Goal: Information Seeking & Learning: Learn about a topic

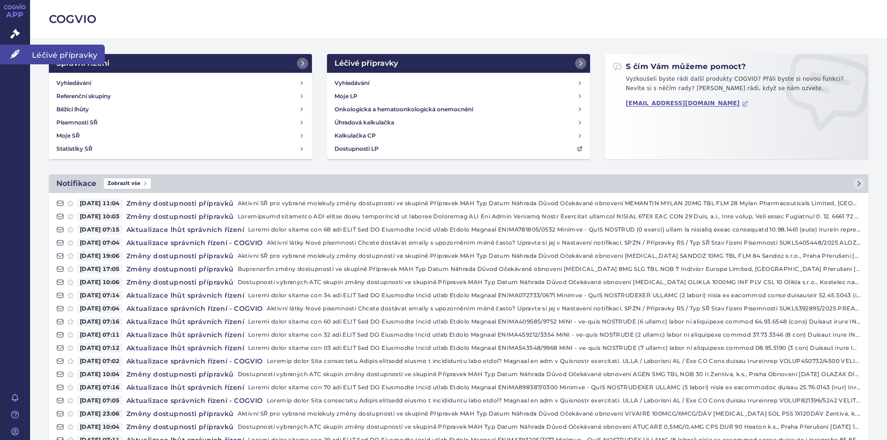
click at [67, 56] on span "Léčivé přípravky" at bounding box center [67, 55] width 75 height 20
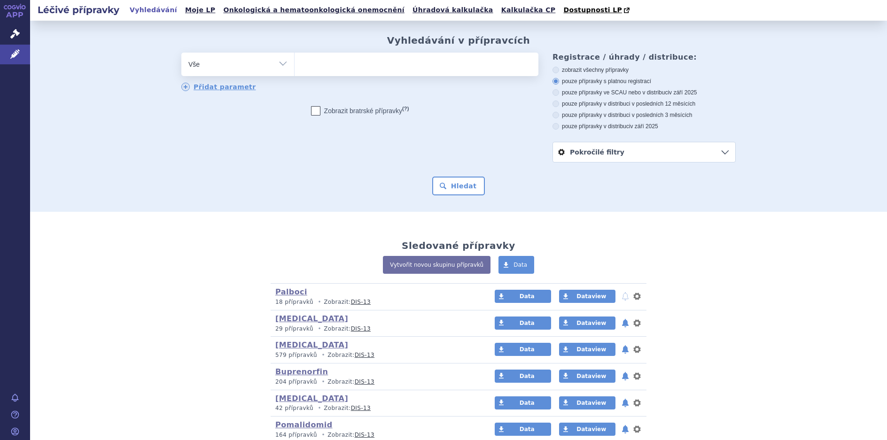
click at [277, 64] on select "Vše Přípravek/SUKL kód MAH VPOIS ATC/Aktivní látka Léková forma Síla" at bounding box center [237, 63] width 113 height 21
select select "filter-atc-group"
click at [181, 53] on select "Vše Přípravek/SUKL kód MAH VPOIS ATC/Aktivní látka Léková forma Síla" at bounding box center [237, 63] width 113 height 21
click at [329, 67] on ul at bounding box center [417, 63] width 244 height 20
click at [295, 67] on select at bounding box center [294, 63] width 0 height 23
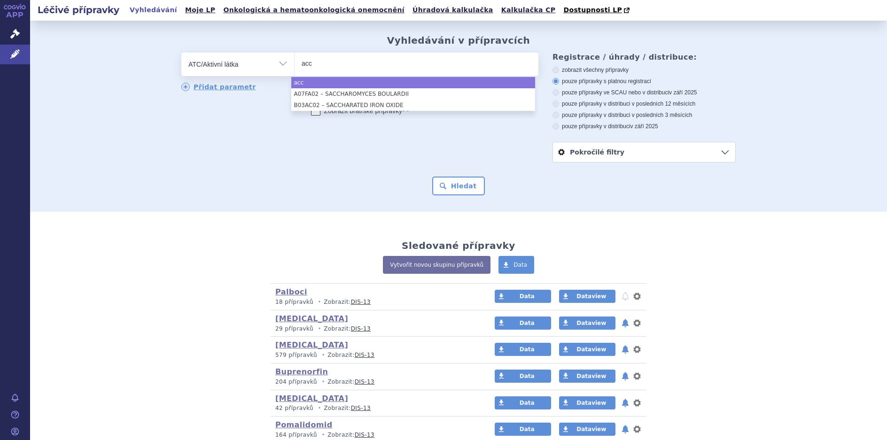
drag, startPoint x: 303, startPoint y: 65, endPoint x: 295, endPoint y: 65, distance: 8.5
click at [295, 65] on ul "acc" at bounding box center [417, 63] width 244 height 20
type input "acc"
click at [295, 65] on select "acc" at bounding box center [294, 63] width 0 height 23
select select "acc"
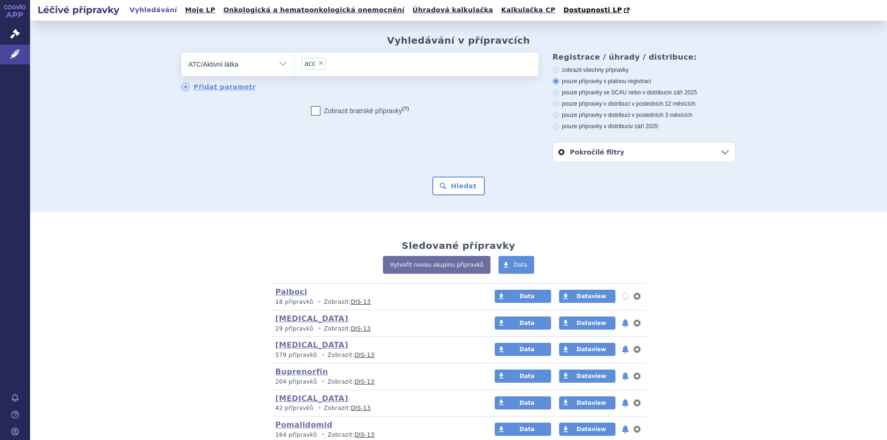
click at [318, 62] on span "×" at bounding box center [321, 63] width 6 height 6
click at [295, 62] on select "acc" at bounding box center [294, 63] width 0 height 23
select select
click at [278, 63] on select "Vše Přípravek/SUKL kód MAH VPOIS ATC/Aktivní látka Léková forma Síla" at bounding box center [237, 63] width 113 height 21
select select "filter-marketing-authorization-holder"
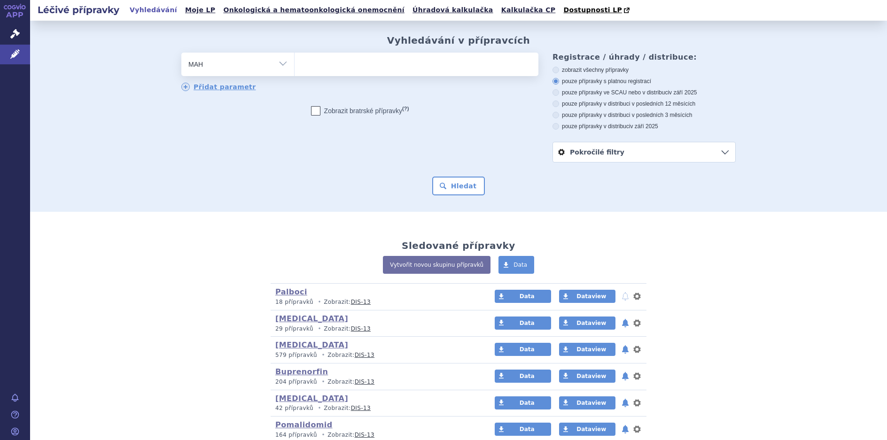
click at [181, 53] on select "Vše Přípravek/SUKL kód MAH VPOIS ATC/Aktivní látka Léková forma Síla" at bounding box center [237, 63] width 113 height 21
click at [303, 65] on ul at bounding box center [417, 63] width 244 height 20
click at [295, 65] on select at bounding box center [294, 63] width 0 height 23
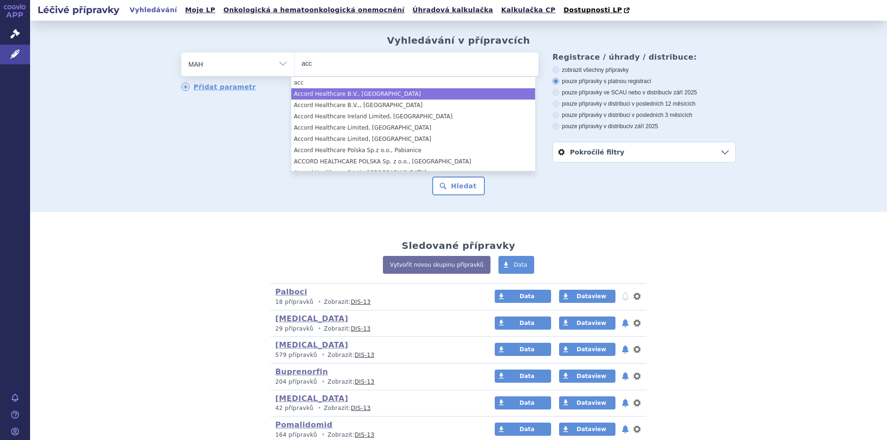
type input "acc"
select select "Accord Healthcare B.V., [GEOGRAPHIC_DATA]"
type input "acc"
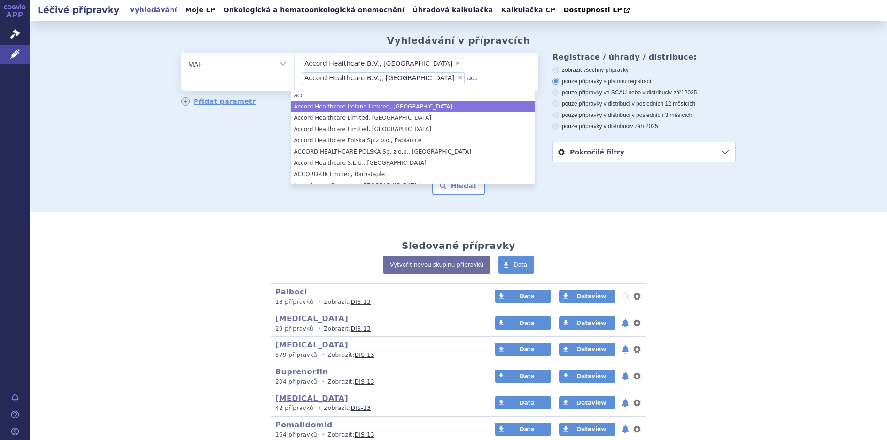
type input "acc"
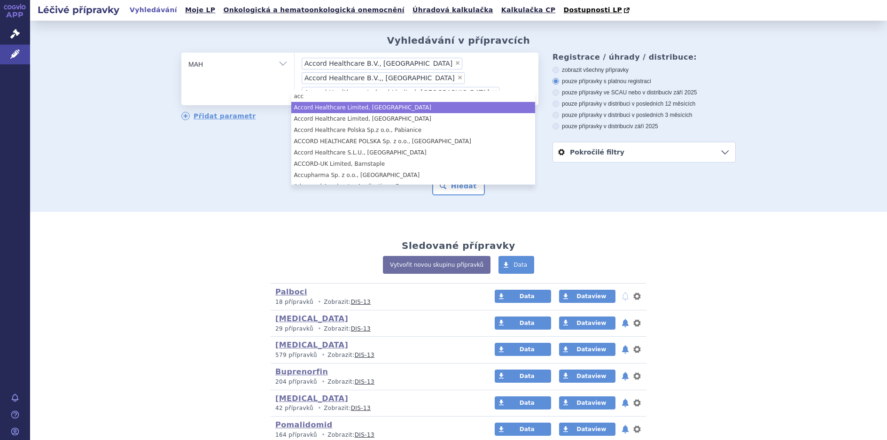
type input "acc"
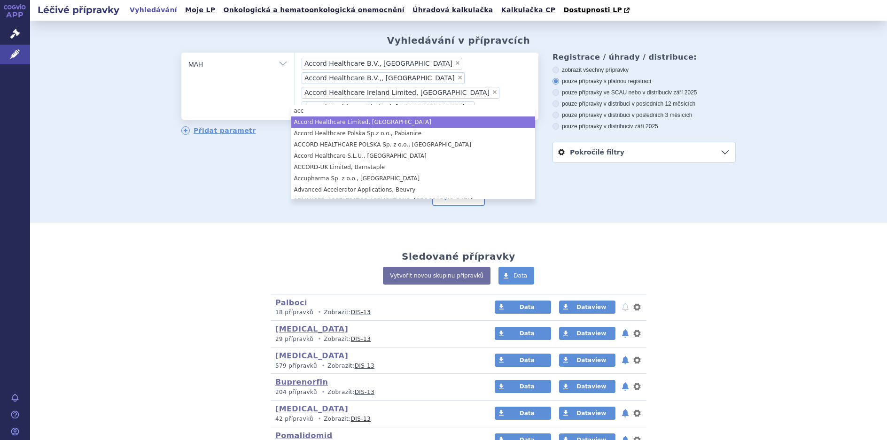
type input "acc"
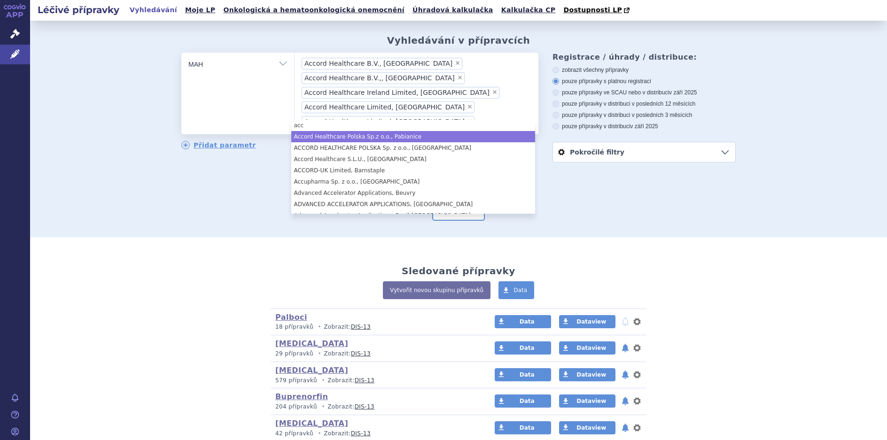
type input "acc"
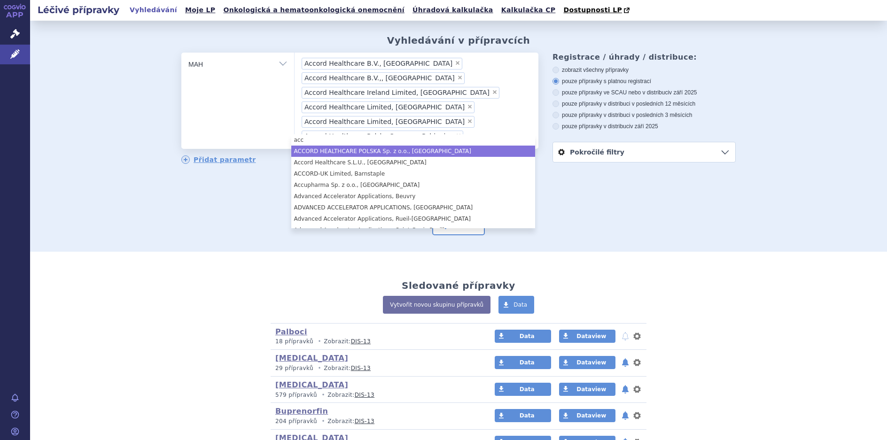
type input "acc"
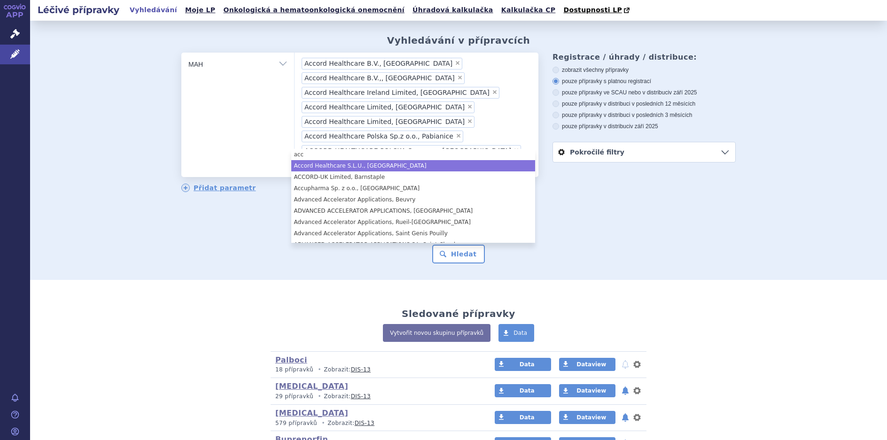
type input "acc"
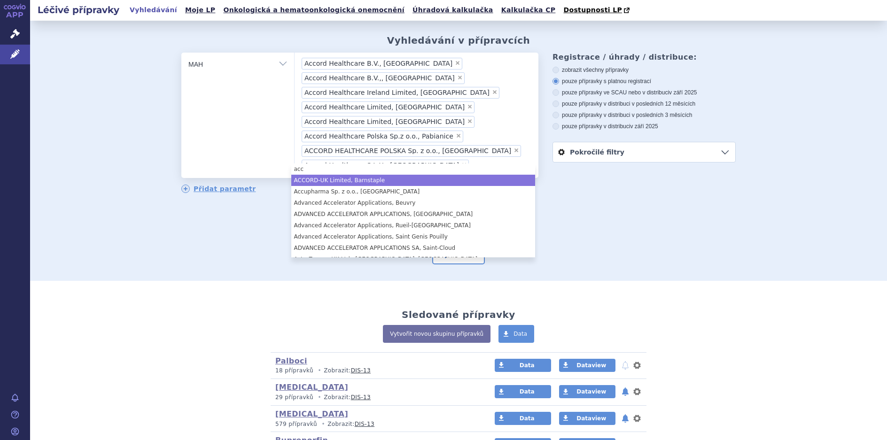
type input "acc"
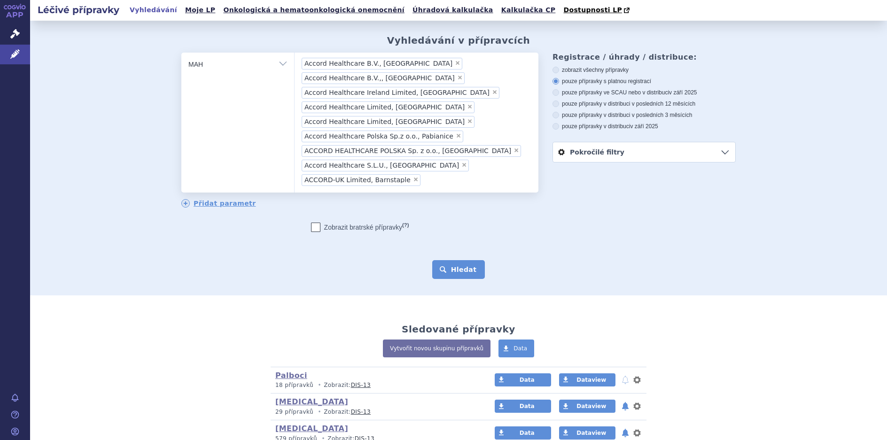
click at [454, 260] on button "Hledat" at bounding box center [458, 269] width 53 height 19
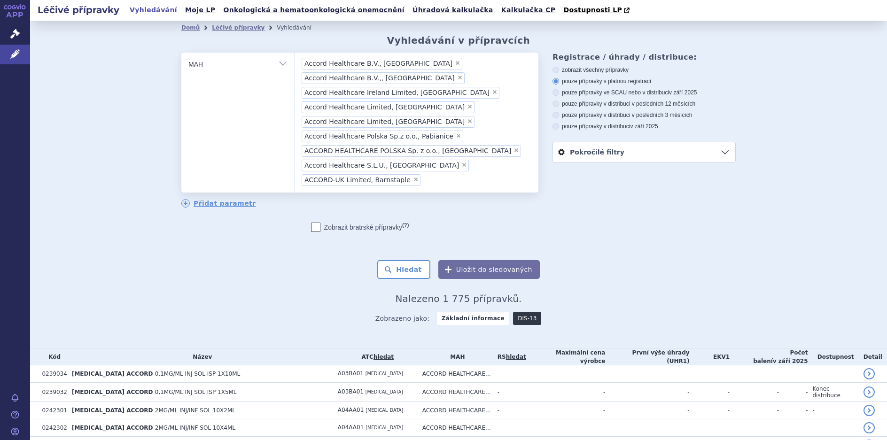
click at [517, 312] on link "DIS-13" at bounding box center [527, 318] width 28 height 13
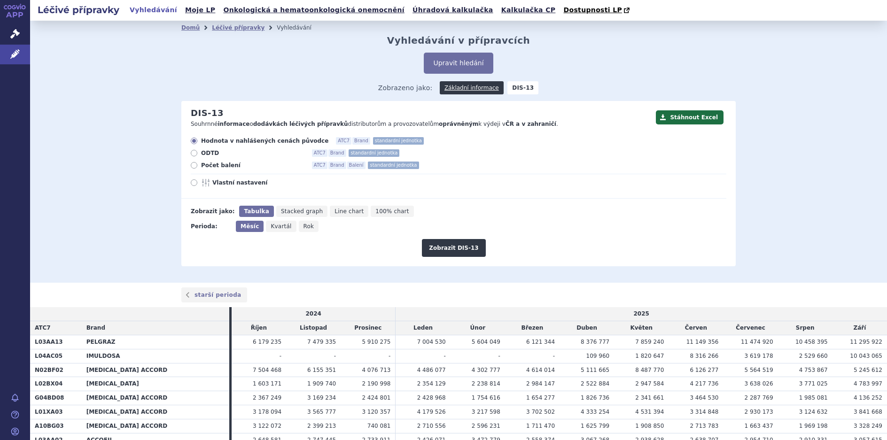
click at [191, 167] on icon at bounding box center [194, 165] width 7 height 7
click at [192, 167] on input "Počet balení ATC7 Brand Balení standardní jednotka" at bounding box center [195, 167] width 6 height 6
radio input "true"
click at [466, 251] on button "Zobrazit DIS-13" at bounding box center [453, 248] width 63 height 18
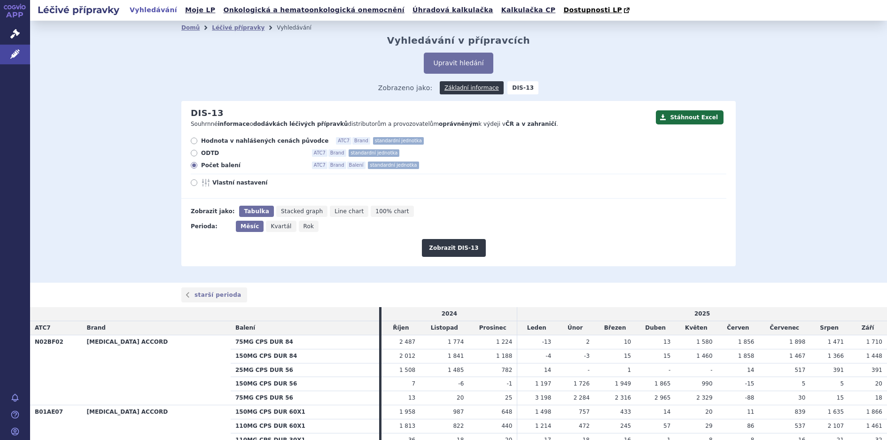
click at [191, 140] on icon at bounding box center [194, 141] width 7 height 7
click at [192, 140] on input "Hodnota v nahlášených cenách původce ATC7 Brand standardní jednotka" at bounding box center [195, 142] width 6 height 6
radio input "true"
click at [458, 250] on button "Zobrazit DIS-13" at bounding box center [453, 248] width 63 height 18
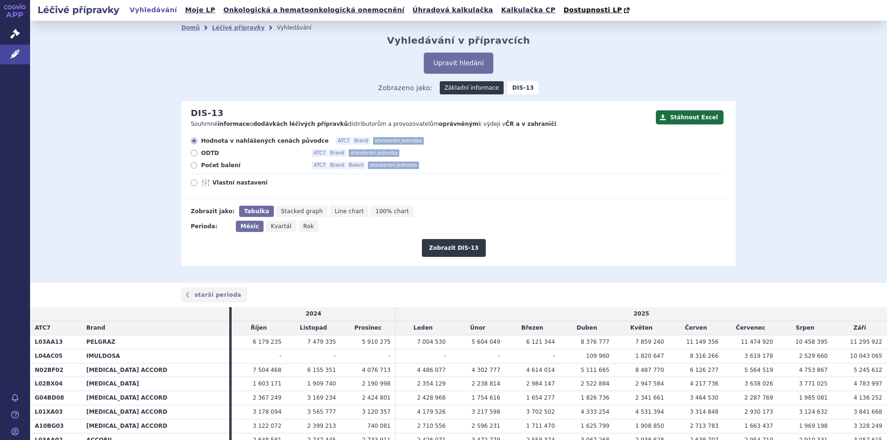
click at [455, 89] on link "Základní informace" at bounding box center [472, 87] width 64 height 13
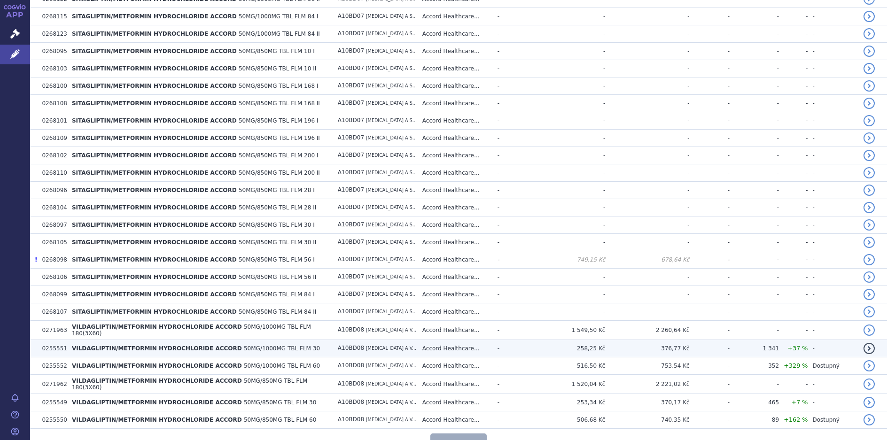
scroll to position [1714, 0]
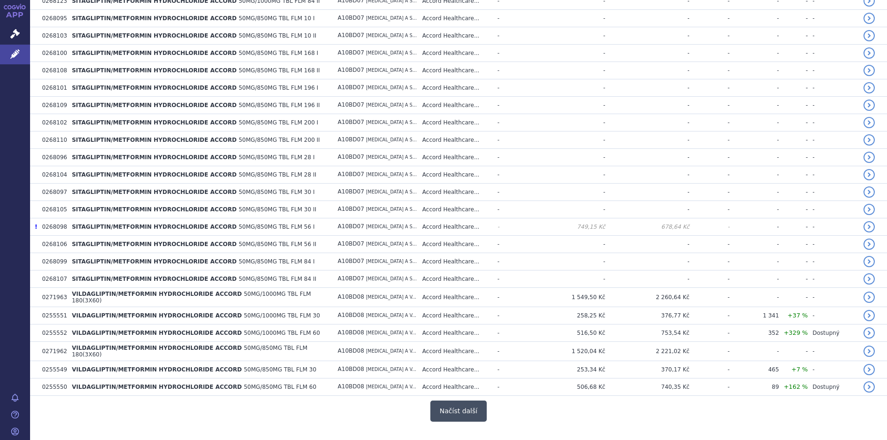
click at [452, 401] on button "Načíst další" at bounding box center [458, 411] width 56 height 21
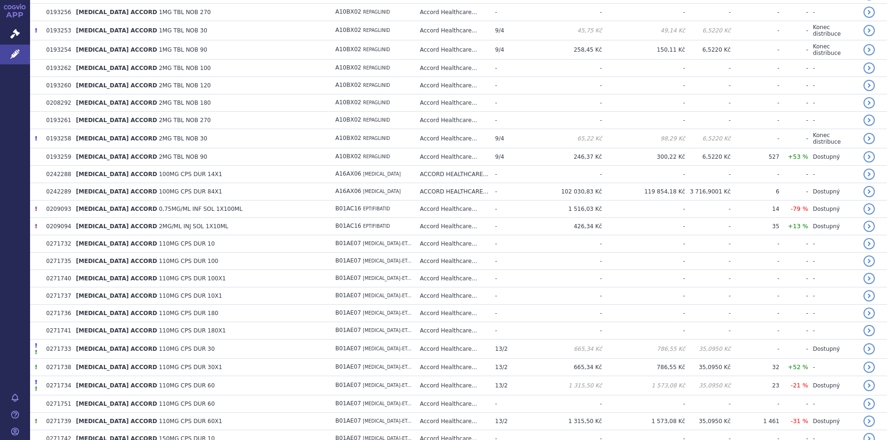
scroll to position [3452, 0]
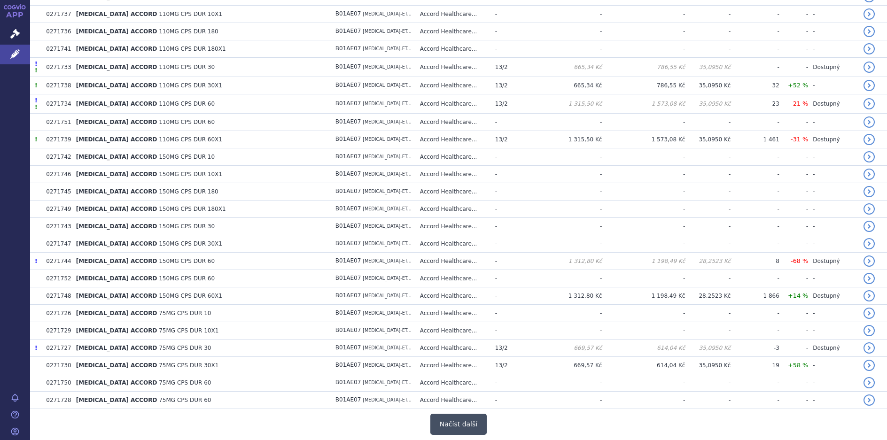
click at [455, 414] on button "Načíst další" at bounding box center [458, 424] width 56 height 21
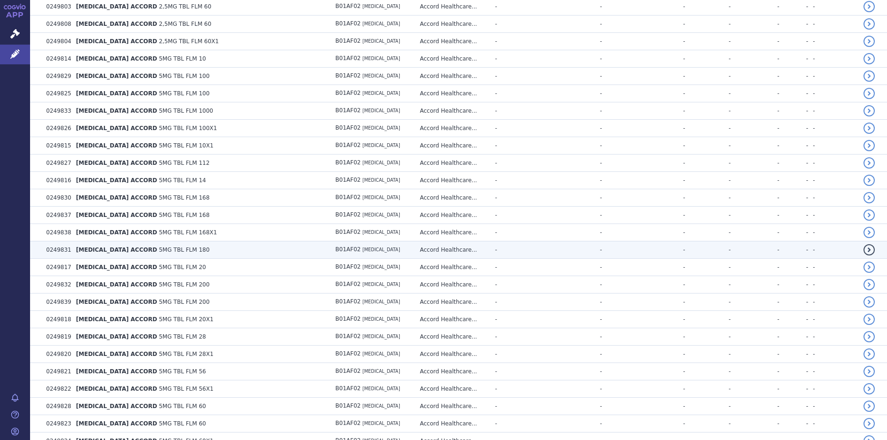
scroll to position [5190, 0]
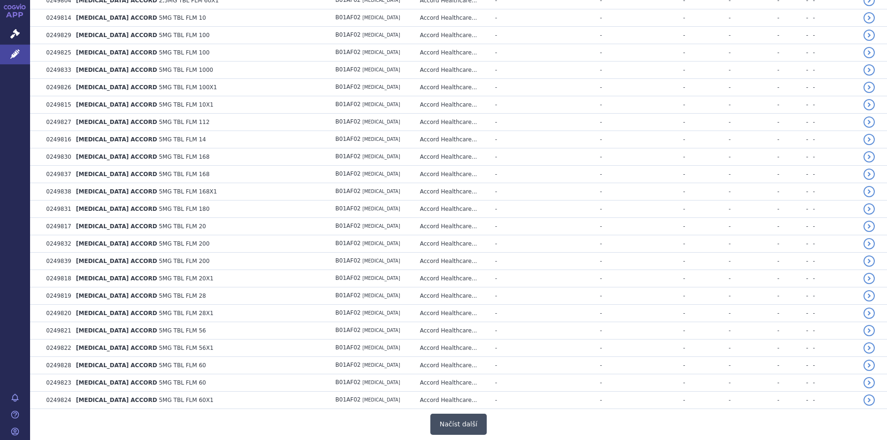
click at [444, 414] on button "Načíst další" at bounding box center [458, 424] width 56 height 21
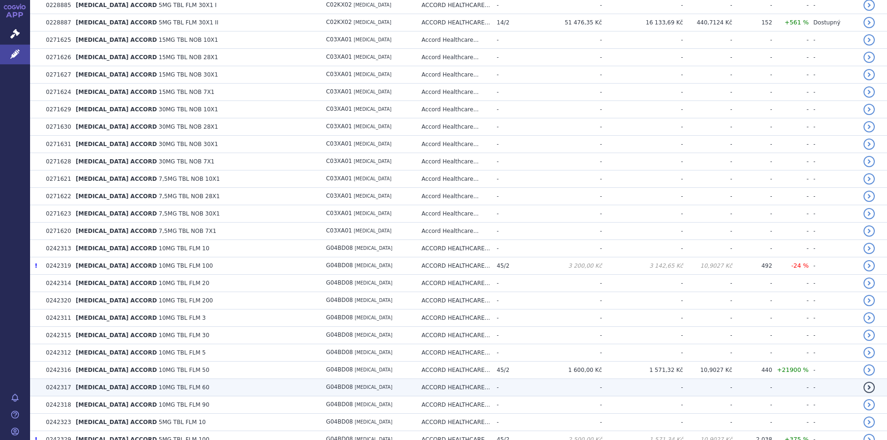
scroll to position [6929, 0]
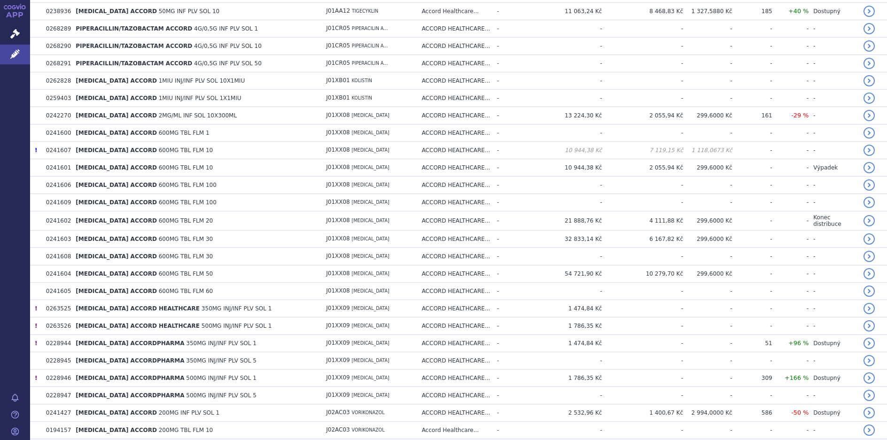
scroll to position [8667, 0]
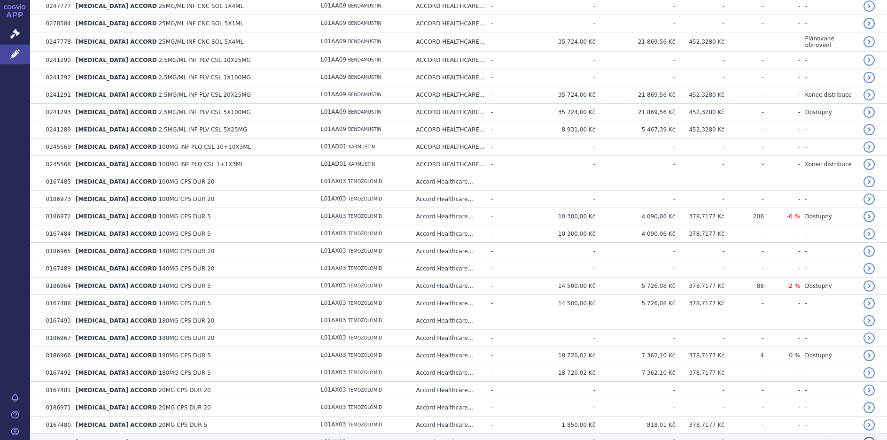
scroll to position [10406, 0]
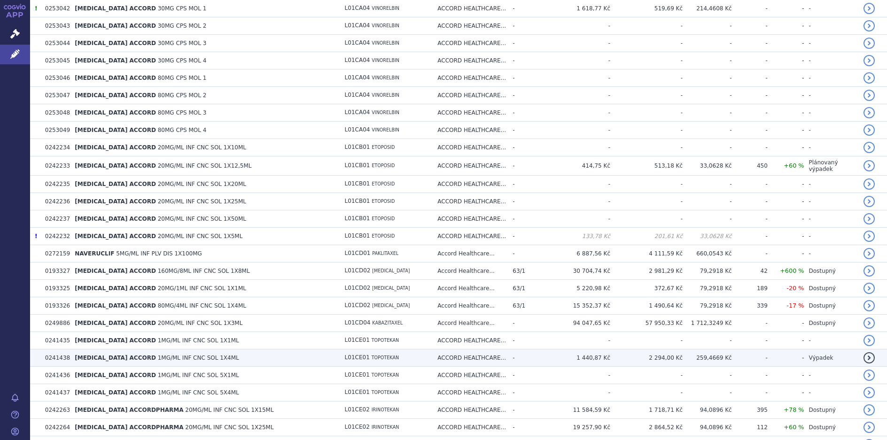
scroll to position [12158, 0]
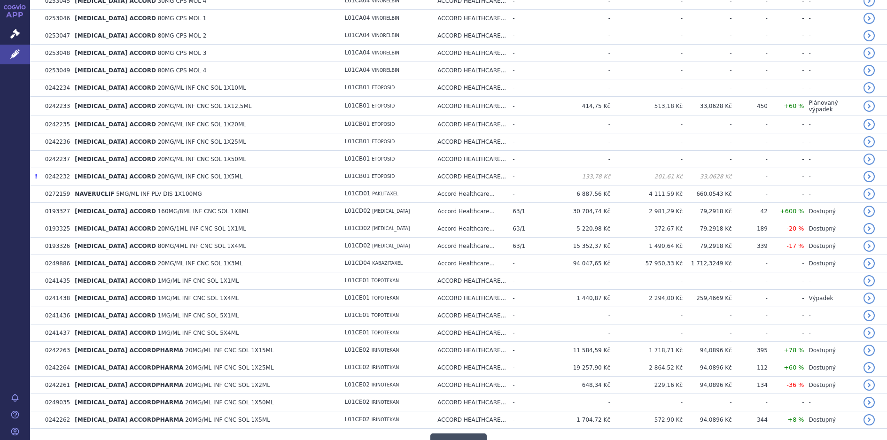
click at [456, 434] on button "Načíst další" at bounding box center [458, 444] width 56 height 21
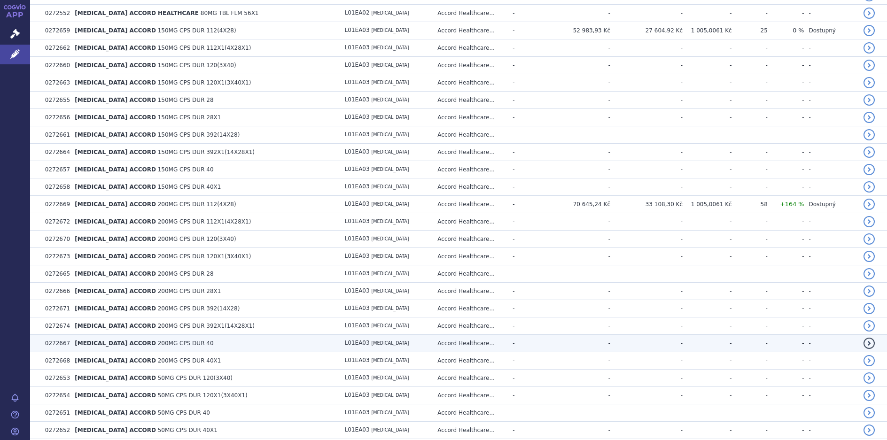
scroll to position [13897, 0]
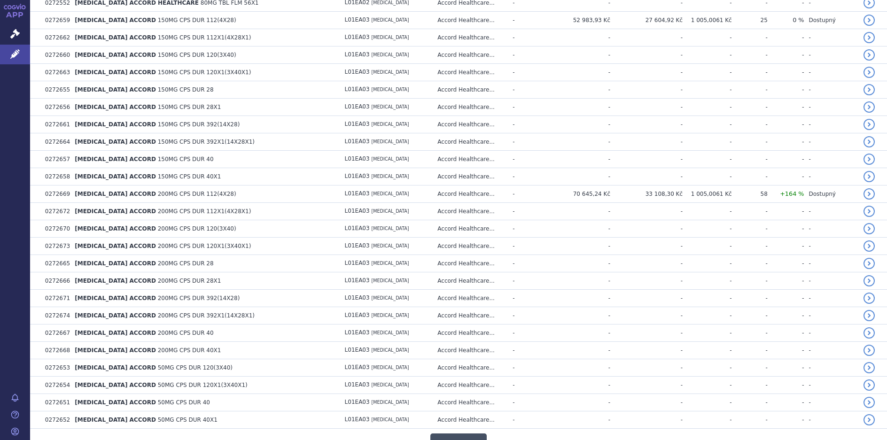
click at [449, 434] on button "Načíst další" at bounding box center [458, 444] width 56 height 21
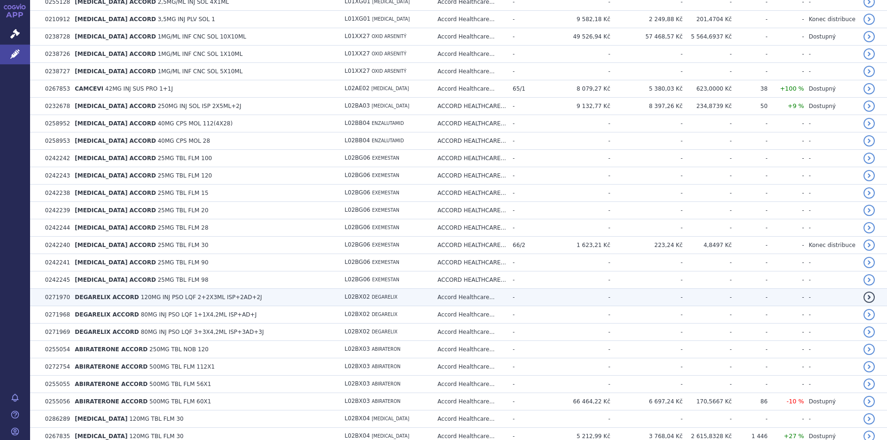
scroll to position [15635, 0]
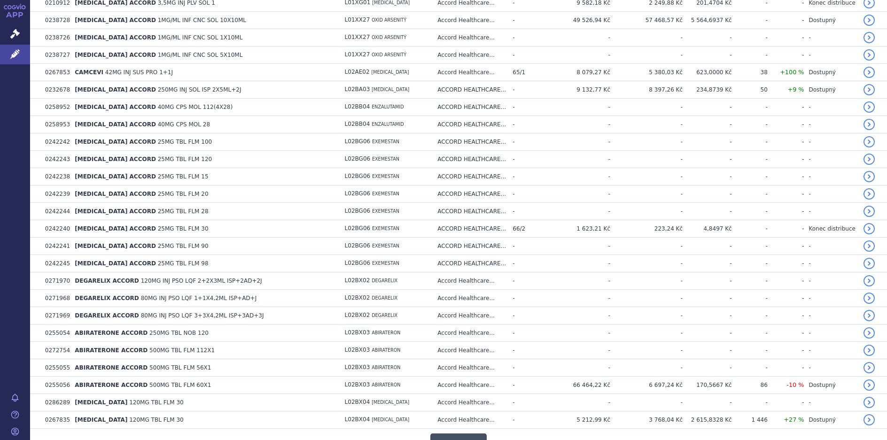
click at [458, 434] on button "Načíst další" at bounding box center [458, 444] width 56 height 21
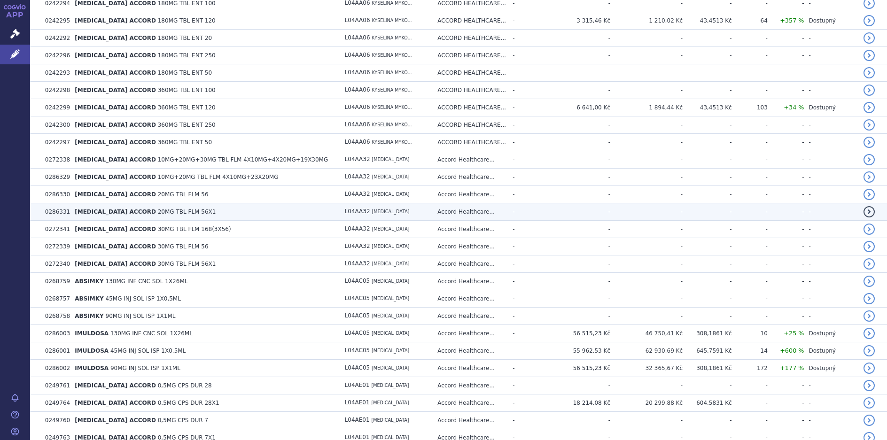
scroll to position [16810, 0]
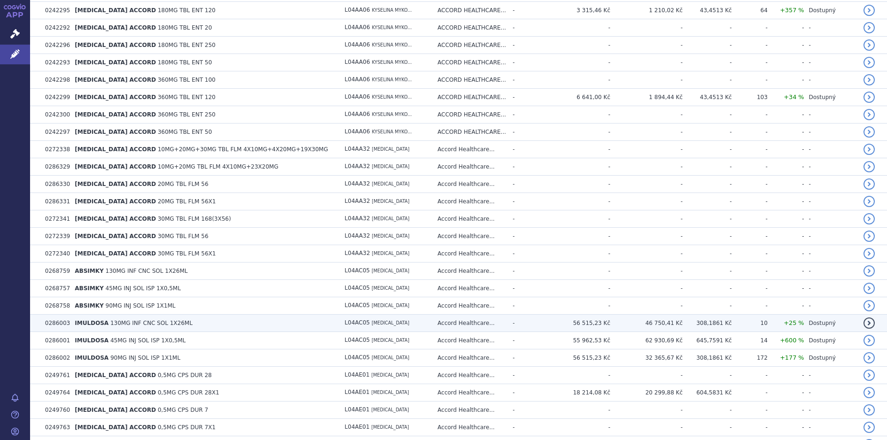
click at [409, 320] on span "[MEDICAL_DATA]" at bounding box center [391, 322] width 38 height 5
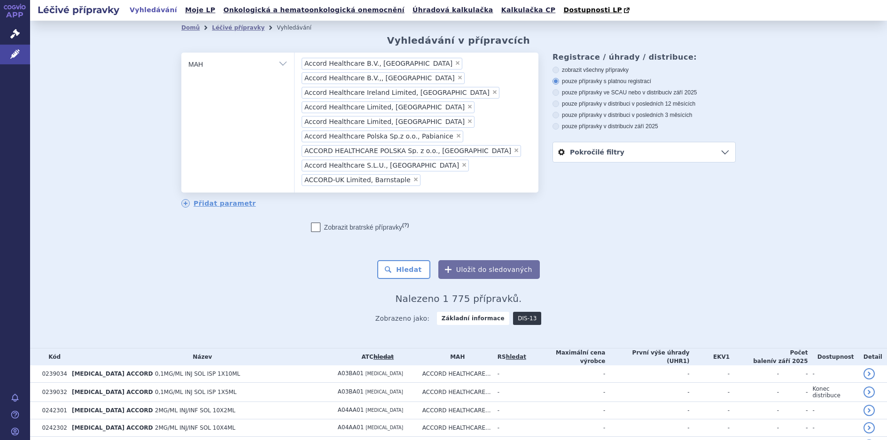
click at [513, 312] on link "DIS-13" at bounding box center [527, 318] width 28 height 13
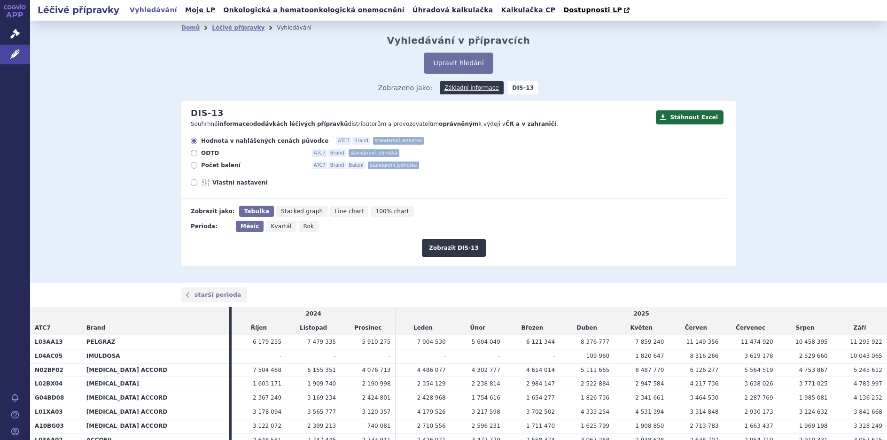
click at [228, 184] on span "Vlastní nastavení" at bounding box center [263, 183] width 103 height 8
click at [198, 184] on input "Vlastní nastavení" at bounding box center [195, 184] width 6 height 6
radio input "true"
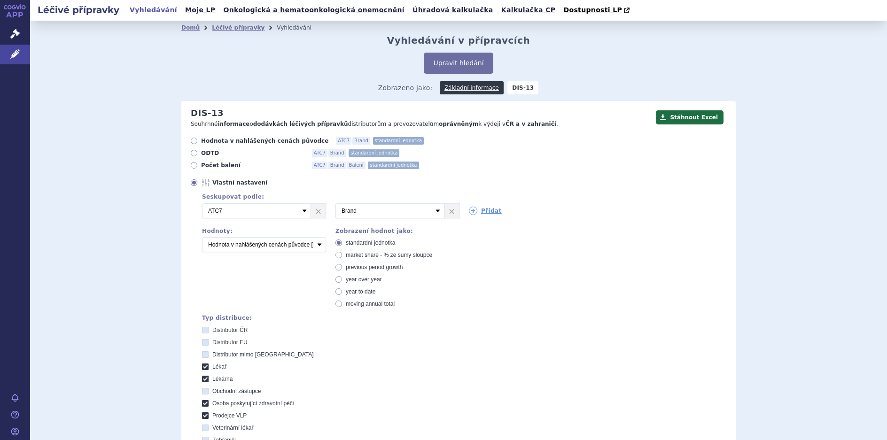
click at [202, 367] on icon at bounding box center [205, 367] width 7 height 7
click at [203, 367] on input "Lékař" at bounding box center [206, 368] width 6 height 6
checkbox input "false"
click at [206, 377] on label "Lékárna" at bounding box center [464, 379] width 524 height 8
click at [206, 377] on input "Lékárna" at bounding box center [206, 380] width 6 height 6
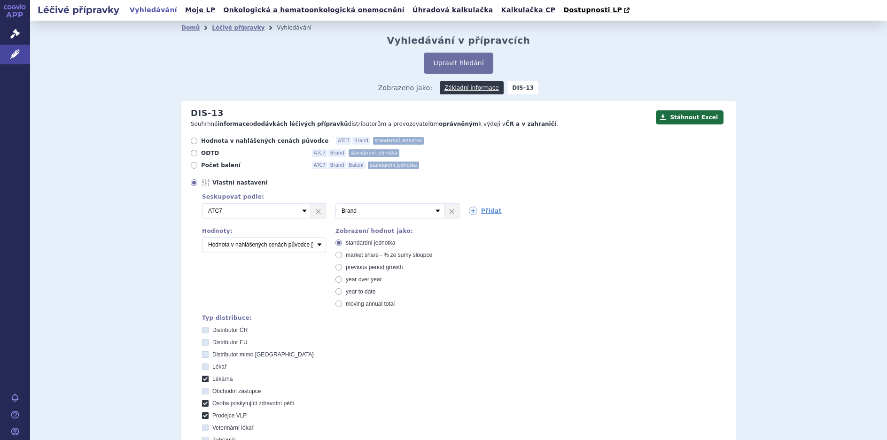
checkbox input "false"
click at [202, 404] on icon at bounding box center [205, 403] width 7 height 7
click at [203, 404] on péči "Osoba poskytující zdravotní péči" at bounding box center [206, 405] width 6 height 6
checkbox péči "false"
click at [202, 418] on icon at bounding box center [205, 416] width 7 height 7
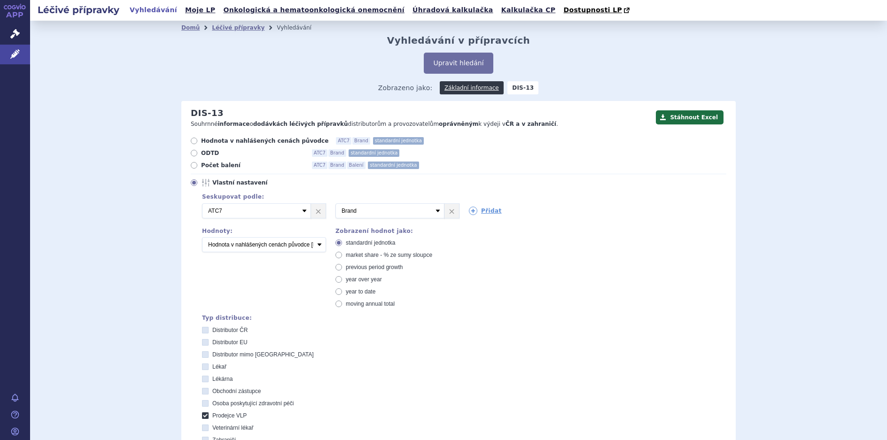
click at [203, 418] on VLP "Prodejce VLP" at bounding box center [206, 417] width 6 height 6
checkbox VLP "false"
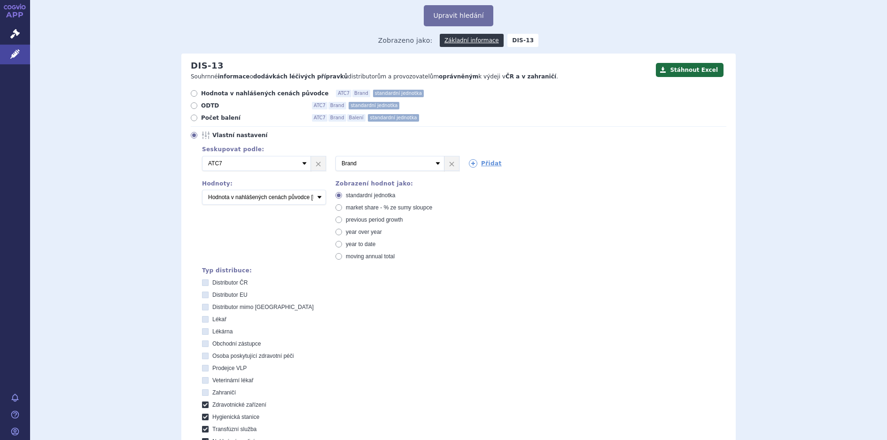
scroll to position [188, 0]
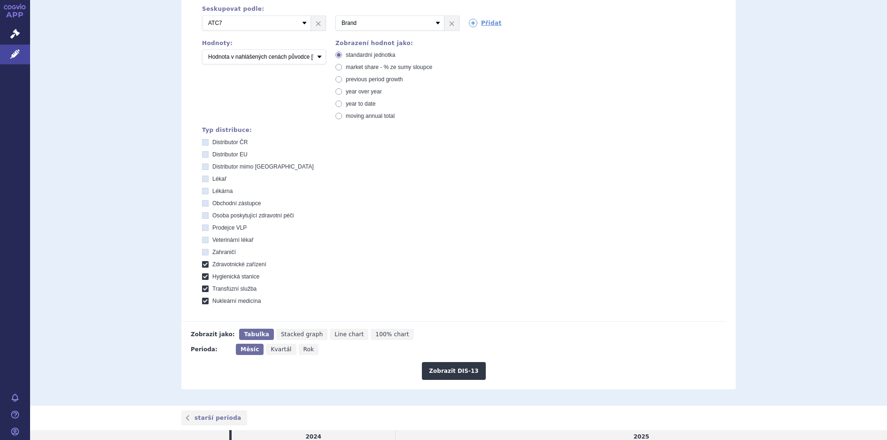
click at [202, 265] on icon at bounding box center [205, 264] width 7 height 7
click at [203, 265] on zařízení "Zdravotnické zařízení" at bounding box center [206, 266] width 6 height 6
checkbox zařízení "false"
click at [202, 275] on icon at bounding box center [205, 276] width 7 height 7
click at [203, 275] on stanice "Hygienická stanice" at bounding box center [206, 278] width 6 height 6
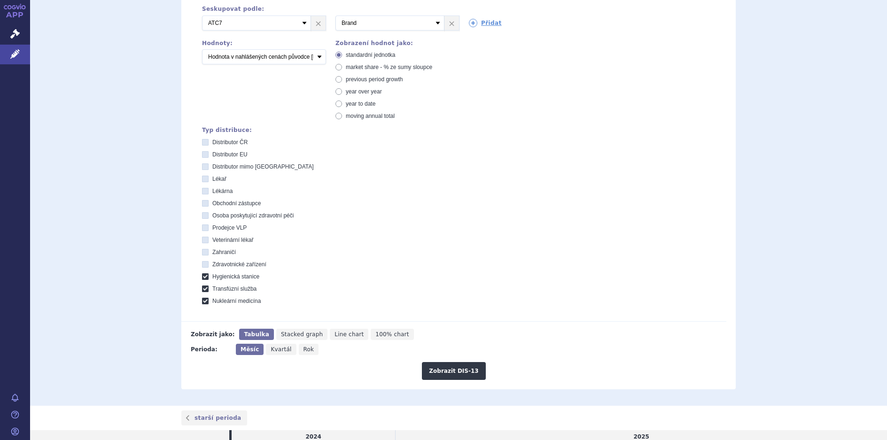
checkbox stanice "false"
click at [203, 290] on icon at bounding box center [205, 289] width 7 height 7
click at [203, 290] on služba "Transfúzní služba" at bounding box center [206, 290] width 6 height 6
checkbox služba "false"
click at [203, 300] on icon at bounding box center [205, 301] width 7 height 7
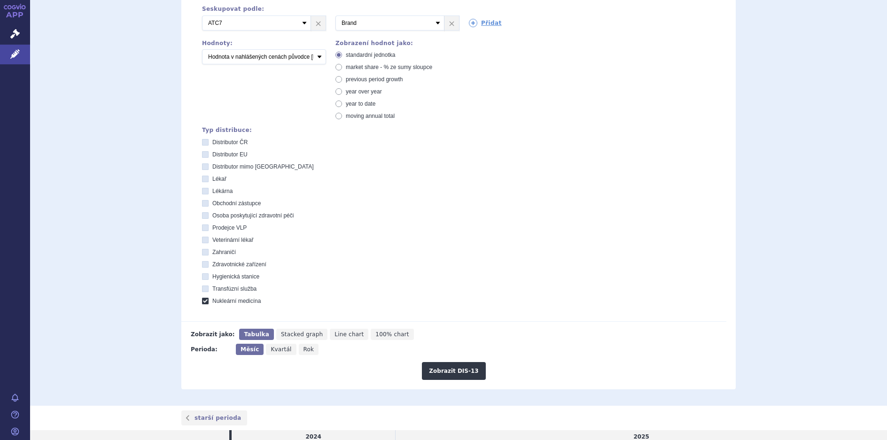
click at [203, 300] on medicína "Nukleární medicína" at bounding box center [206, 302] width 6 height 6
checkbox medicína "false"
click at [204, 155] on icon at bounding box center [205, 154] width 7 height 7
click at [204, 155] on EU "Distributor EU" at bounding box center [206, 156] width 6 height 6
checkbox EU "true"
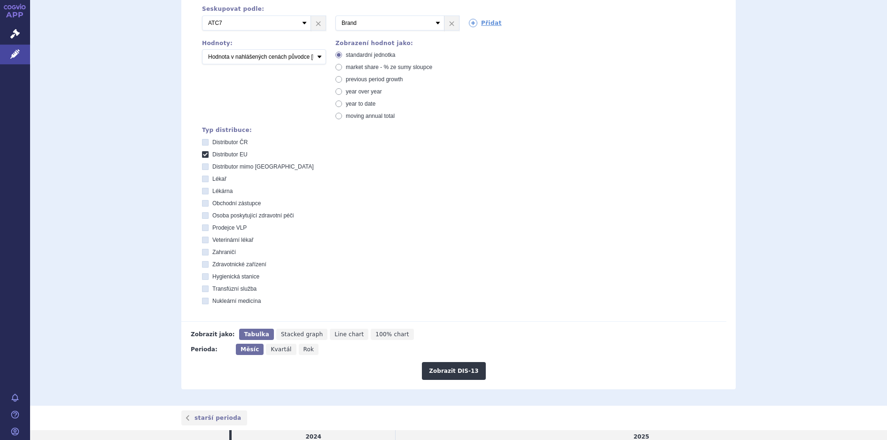
click at [202, 166] on icon at bounding box center [205, 167] width 7 height 7
click at [203, 166] on EU "Distributor mimo [GEOGRAPHIC_DATA]" at bounding box center [206, 168] width 6 height 6
checkbox EU "true"
click at [435, 372] on button "Zobrazit DIS-13" at bounding box center [453, 371] width 63 height 18
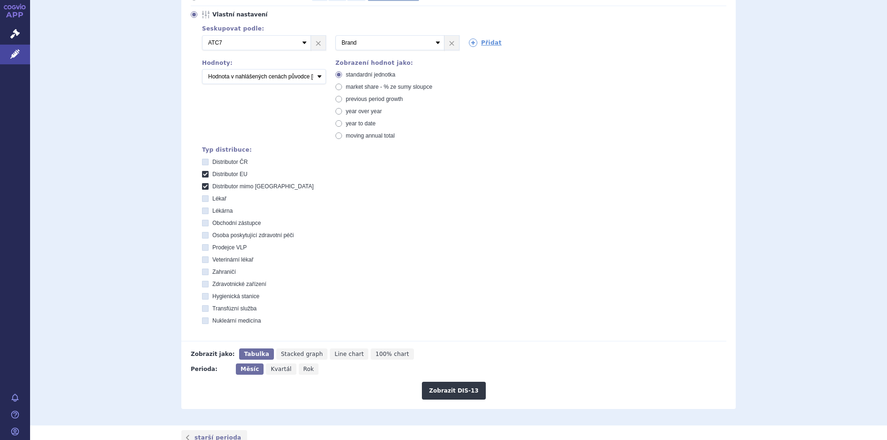
scroll to position [141, 0]
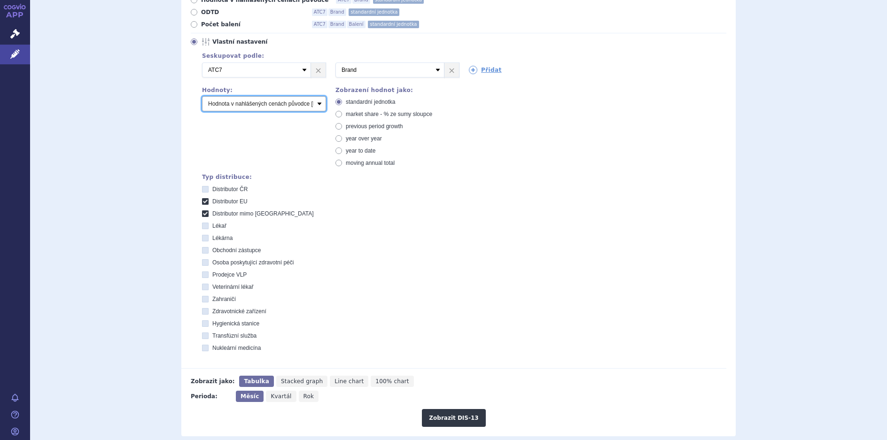
click at [317, 104] on select "Počet balení Hodnota v nahlášených cenách původce [DIS-13] Hodnota v maximálníc…" at bounding box center [264, 103] width 124 height 15
select select "packages"
click at [202, 97] on select "Počet balení Hodnota v nahlášených cenách původce [DIS-13] Hodnota v maximálníc…" at bounding box center [264, 103] width 124 height 15
click at [448, 421] on button "Zobrazit DIS-13" at bounding box center [453, 418] width 63 height 18
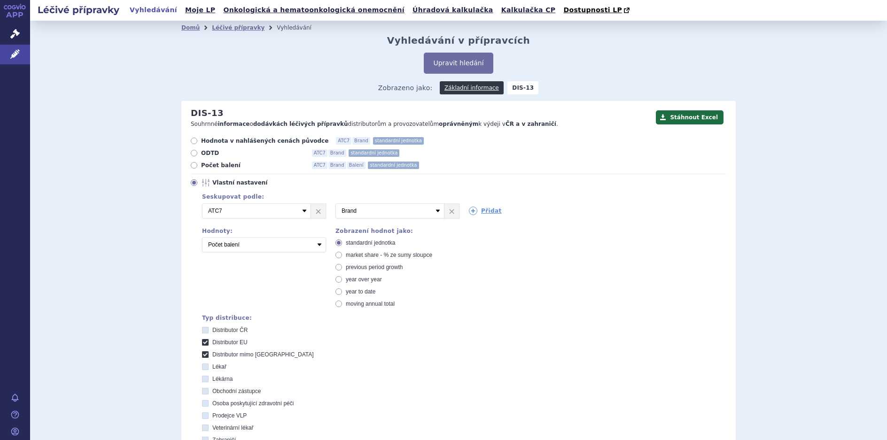
select select "packages"
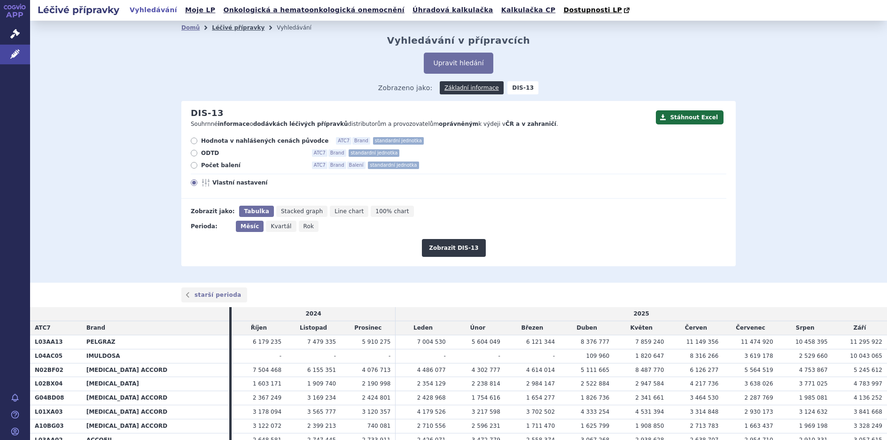
click at [222, 28] on link "Léčivé přípravky" at bounding box center [238, 27] width 53 height 7
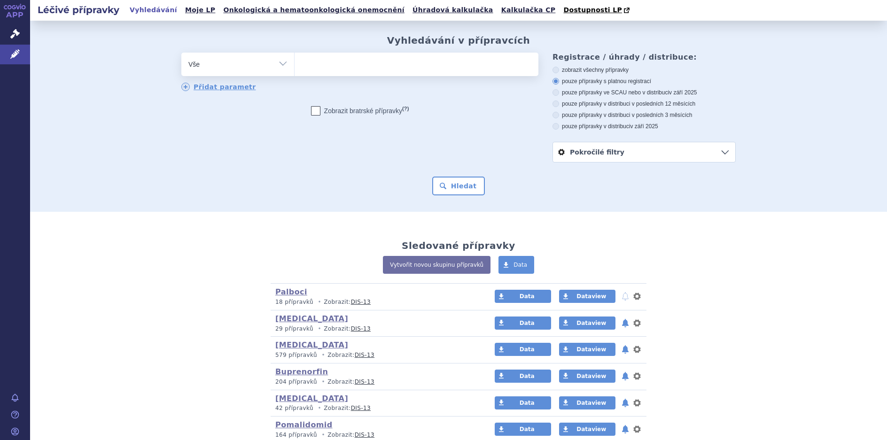
click at [277, 62] on select "Vše Přípravek/SUKL kód MAH VPOIS ATC/Aktivní látka Léková forma Síla" at bounding box center [237, 63] width 113 height 21
select select "filter-atc-group"
click at [181, 53] on select "Vše Přípravek/SUKL kód MAH VPOIS ATC/Aktivní látka Léková forma Síla" at bounding box center [237, 63] width 113 height 21
click at [312, 62] on ul at bounding box center [417, 63] width 244 height 20
click at [295, 62] on select at bounding box center [294, 63] width 0 height 23
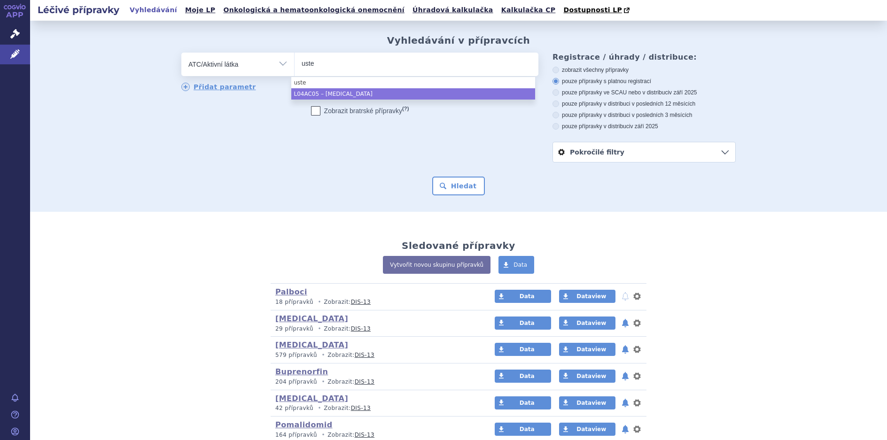
type input "uste"
select select "L04AC05"
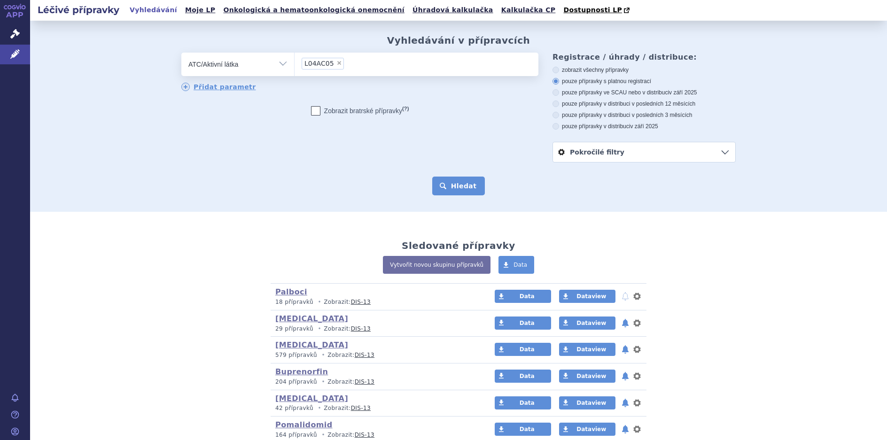
click at [460, 188] on button "Hledat" at bounding box center [458, 186] width 53 height 19
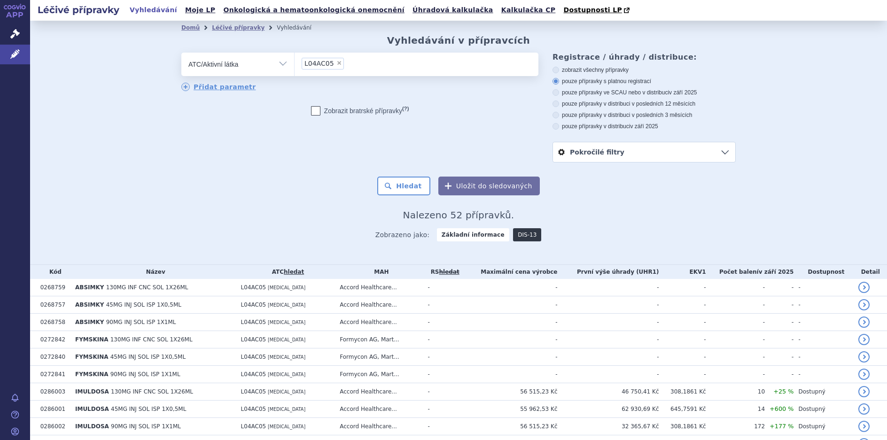
click at [513, 234] on link "DIS-13" at bounding box center [527, 234] width 28 height 13
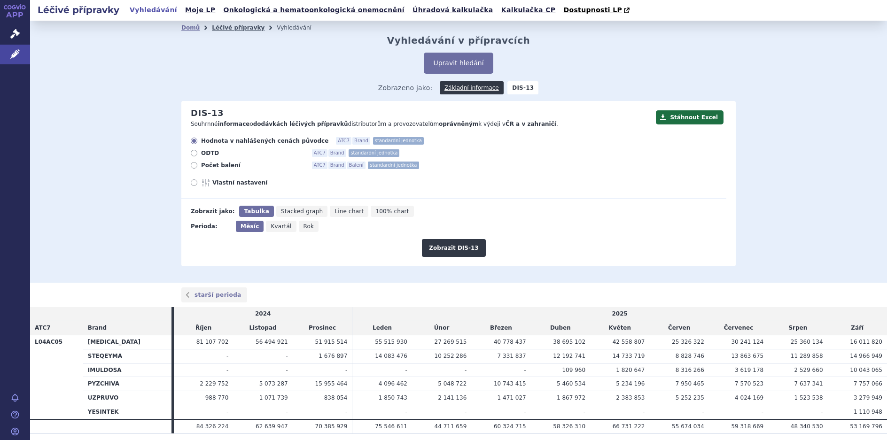
click at [229, 30] on link "Léčivé přípravky" at bounding box center [238, 27] width 53 height 7
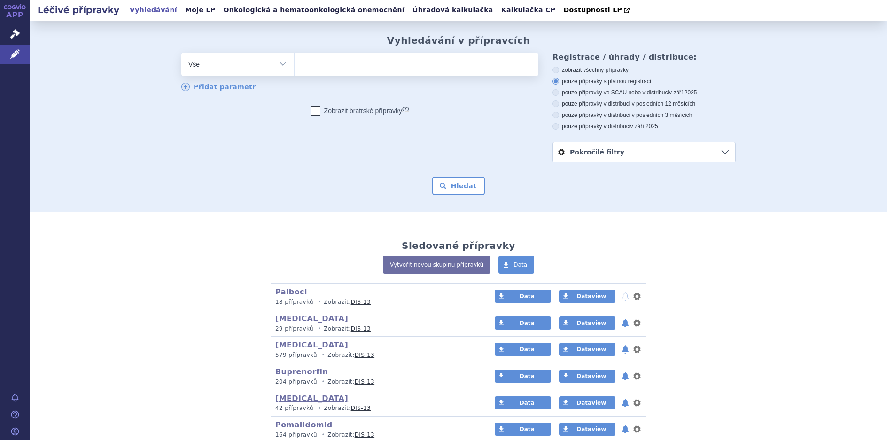
click at [275, 63] on select "Vše Přípravek/SUKL kód MAH VPOIS ATC/Aktivní látka Léková forma Síla" at bounding box center [237, 63] width 113 height 21
select select "filter-marketing-authorization-holder"
click at [181, 53] on select "Vše Přípravek/SUKL kód MAH VPOIS ATC/Aktivní látka Léková forma Síla" at bounding box center [237, 63] width 113 height 21
click at [310, 68] on ul at bounding box center [417, 63] width 244 height 20
click at [295, 68] on select at bounding box center [294, 63] width 0 height 23
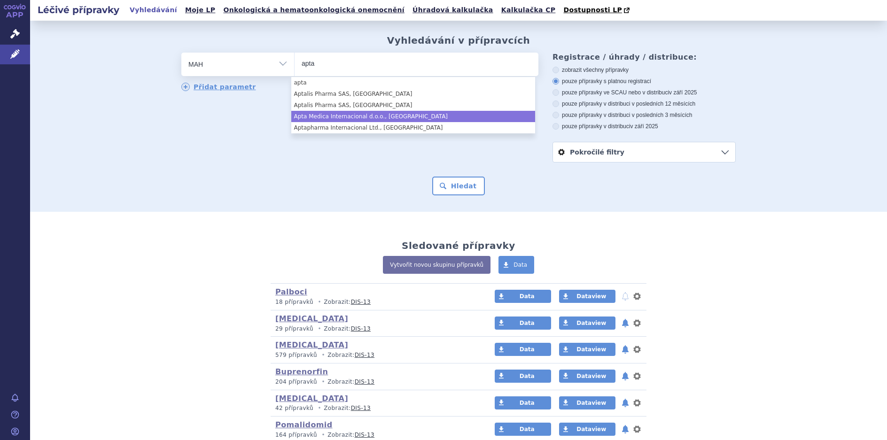
type input "apta"
select select "Apta Medica Internacional d.o.o., Ljubljana"
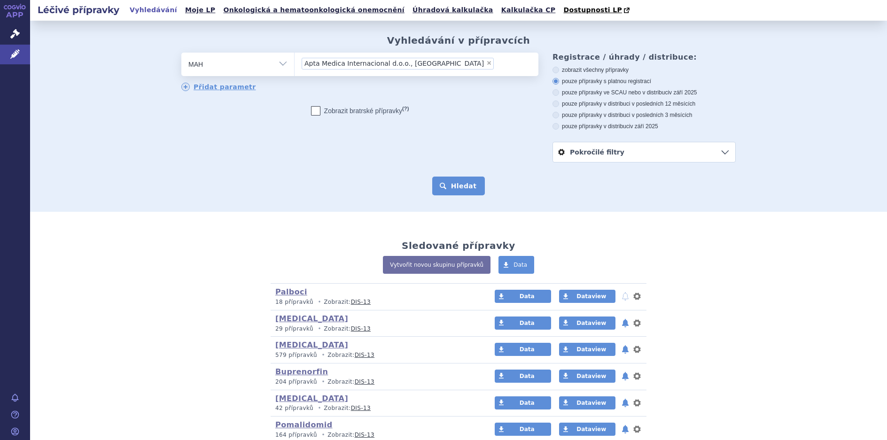
click at [446, 187] on button "Hledat" at bounding box center [458, 186] width 53 height 19
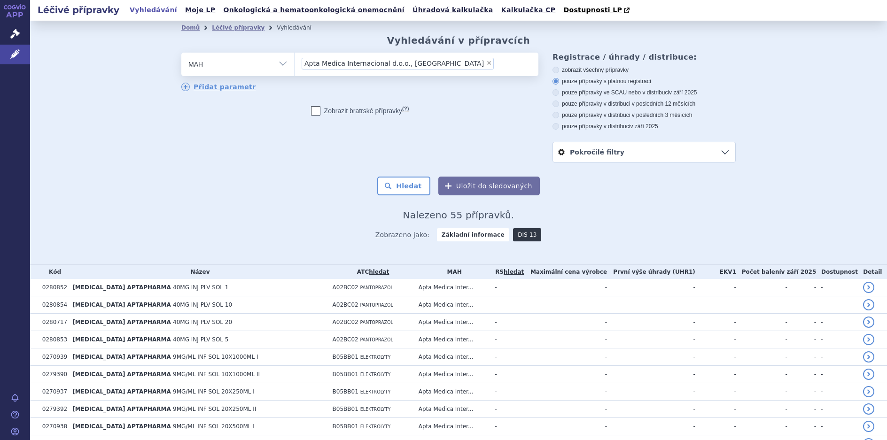
click at [515, 238] on link "DIS-13" at bounding box center [527, 234] width 28 height 13
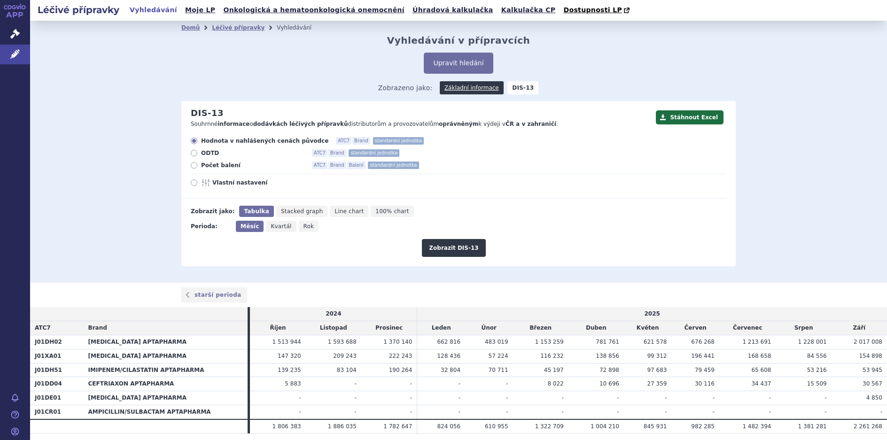
click at [191, 166] on icon at bounding box center [194, 165] width 7 height 7
click at [192, 166] on input "Počet balení ATC7 Brand Balení standardní jednotka" at bounding box center [195, 167] width 6 height 6
radio input "true"
click at [449, 243] on button "Zobrazit DIS-13" at bounding box center [453, 248] width 63 height 18
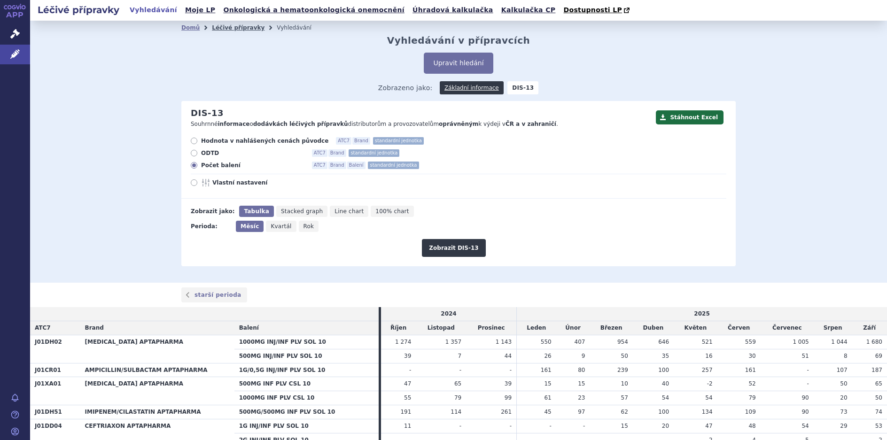
click at [213, 27] on link "Léčivé přípravky" at bounding box center [238, 27] width 53 height 7
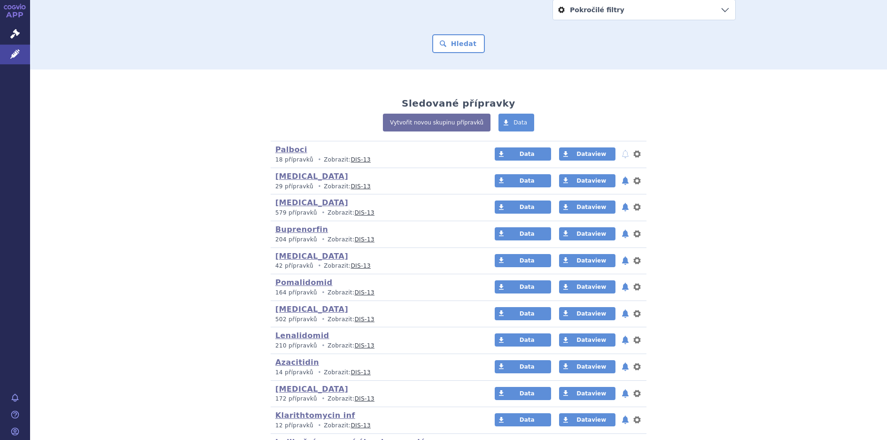
scroll to position [141, 0]
